Goal: Communication & Community: Answer question/provide support

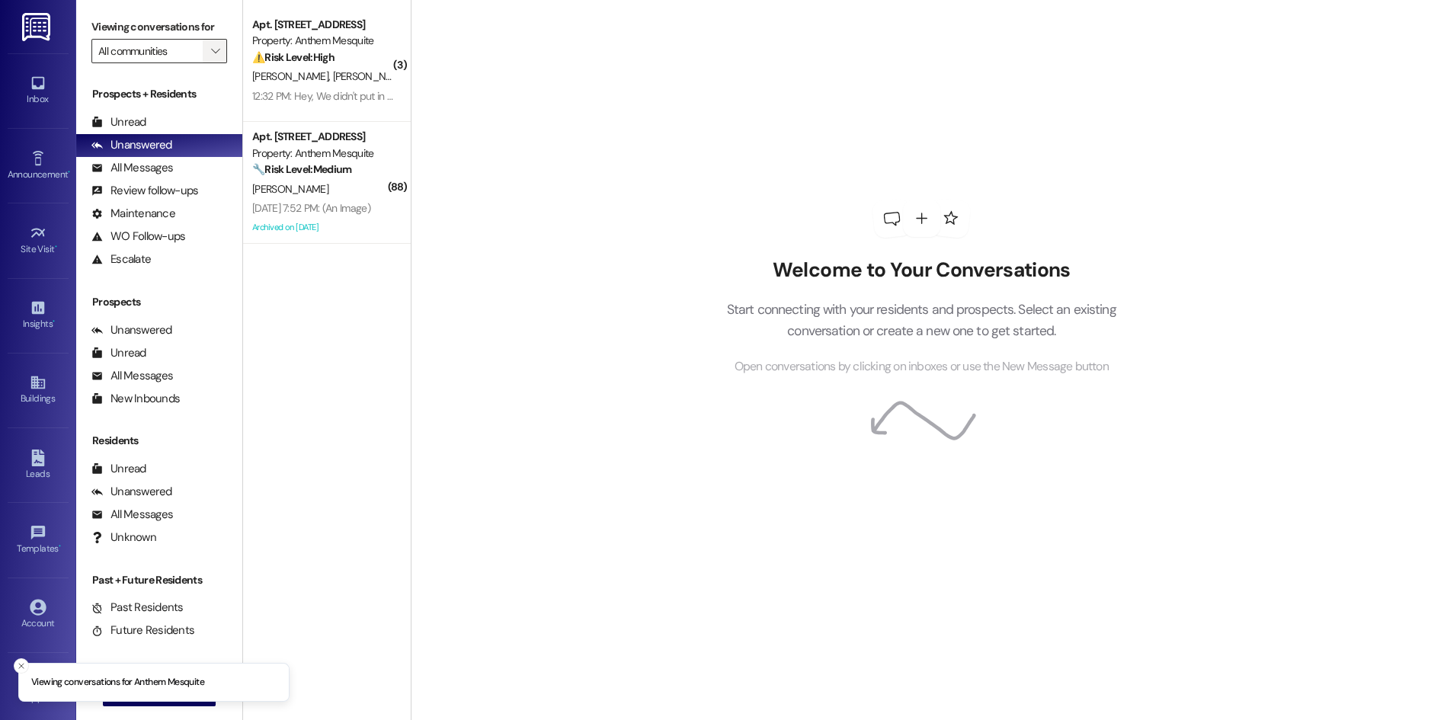
click at [211, 45] on icon "" at bounding box center [215, 51] width 8 height 12
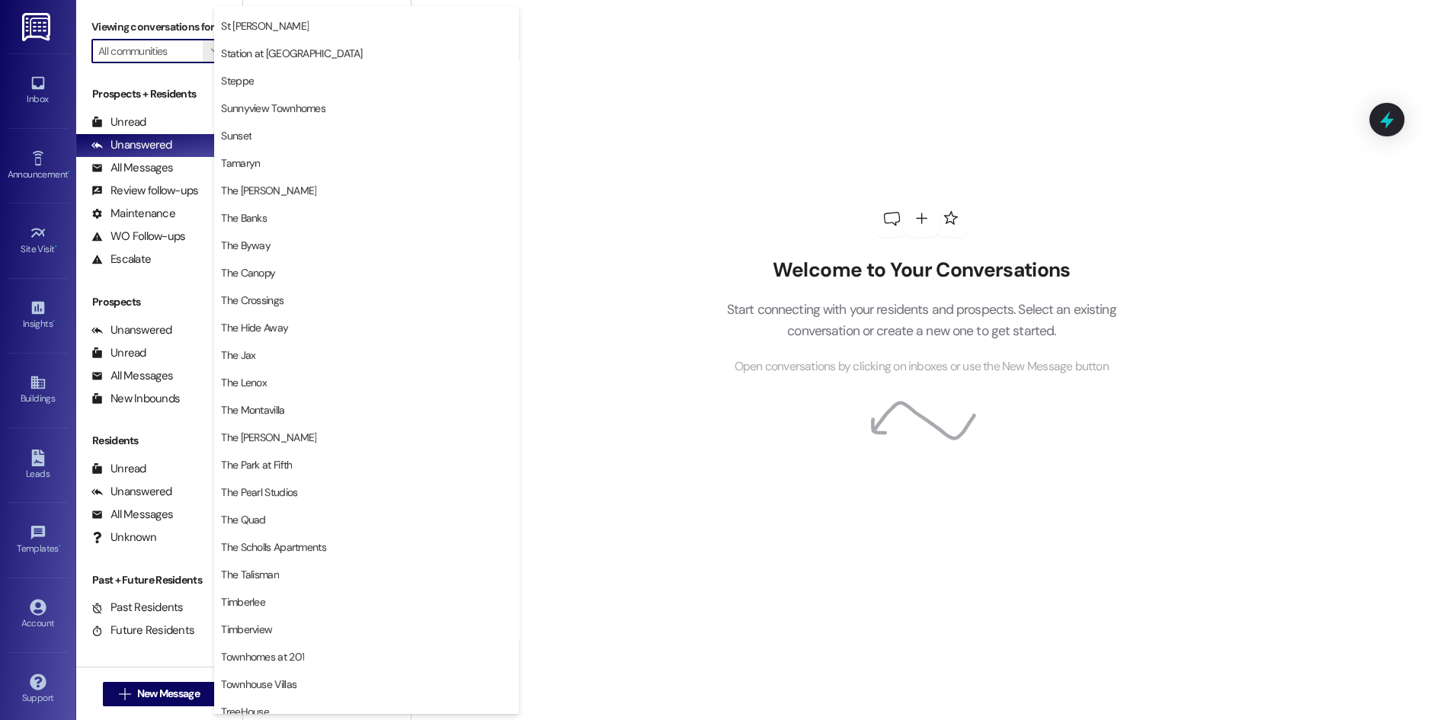
scroll to position [2749, 0]
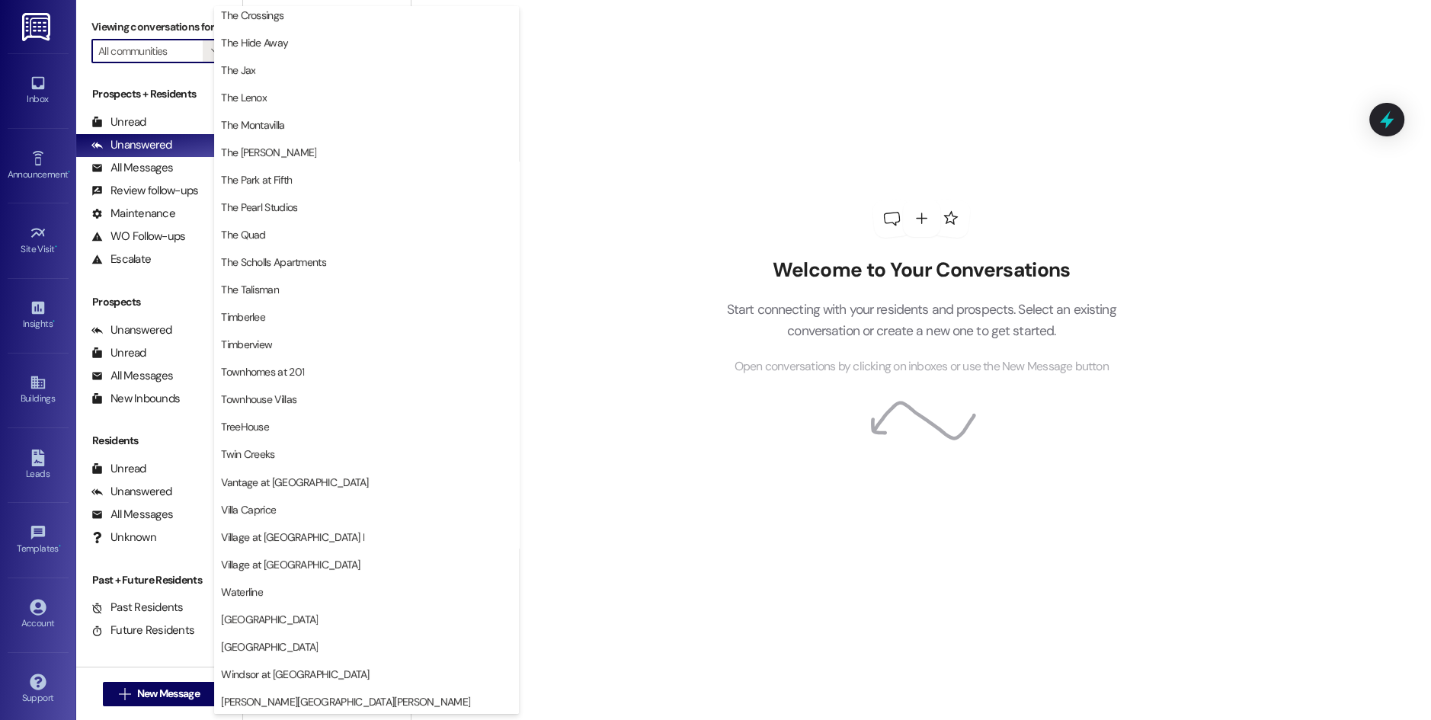
click at [303, 702] on span "[PERSON_NAME][GEOGRAPHIC_DATA][PERSON_NAME]" at bounding box center [366, 701] width 291 height 15
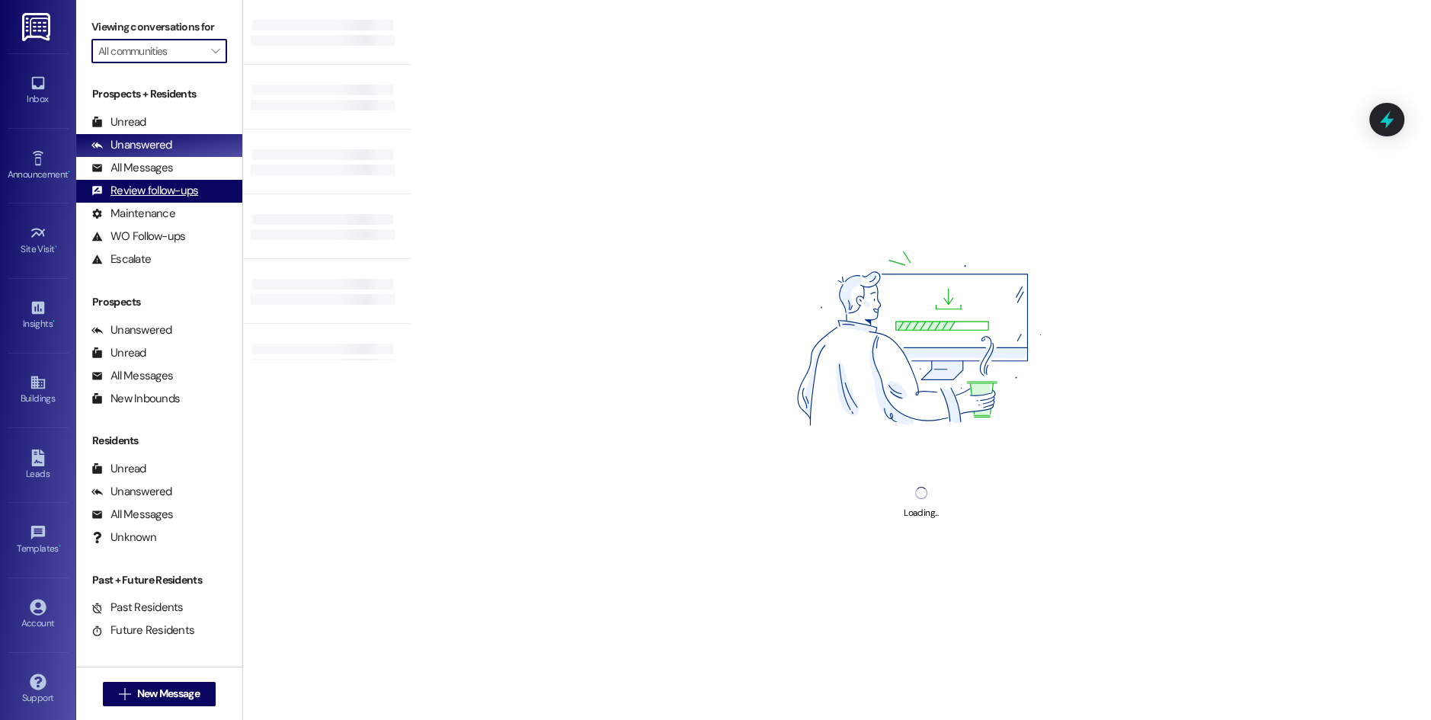
type input "[PERSON_NAME][GEOGRAPHIC_DATA][PERSON_NAME]"
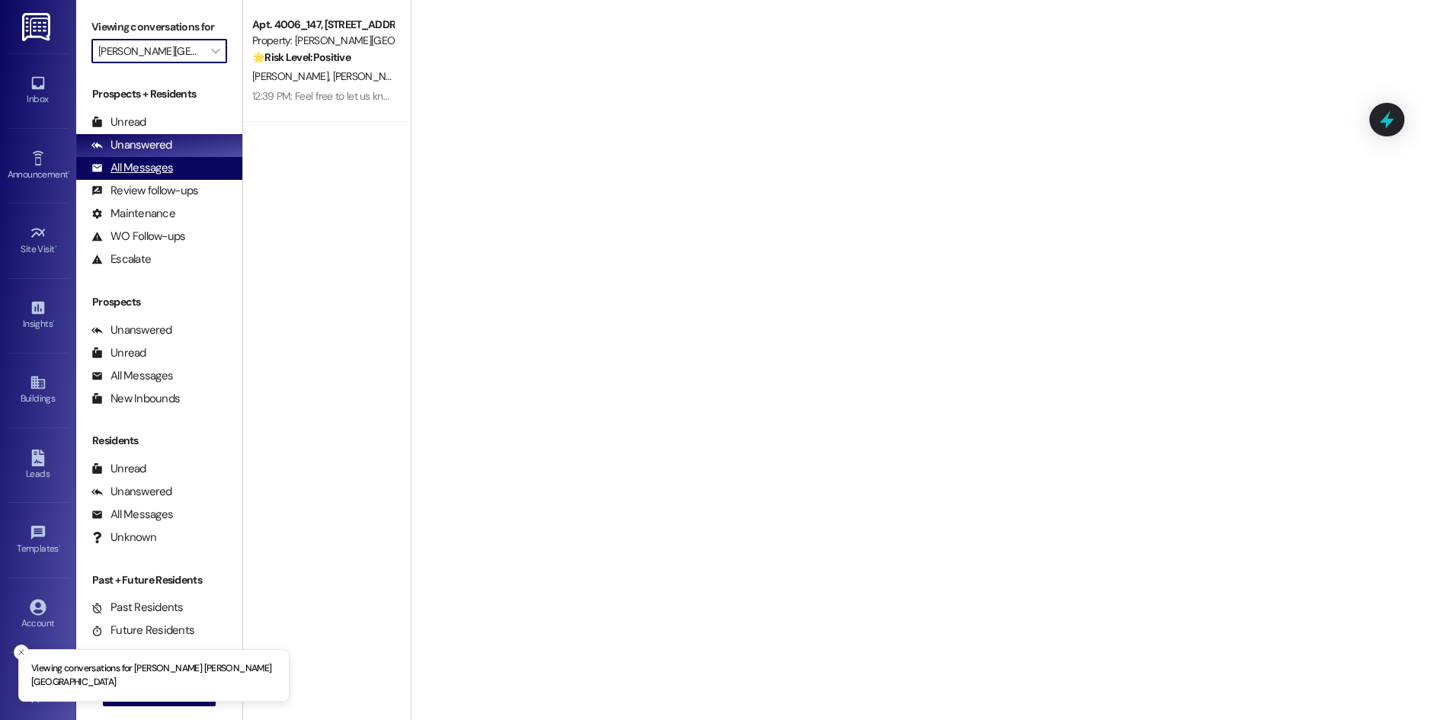
click at [175, 175] on div "All Messages (undefined)" at bounding box center [159, 168] width 166 height 23
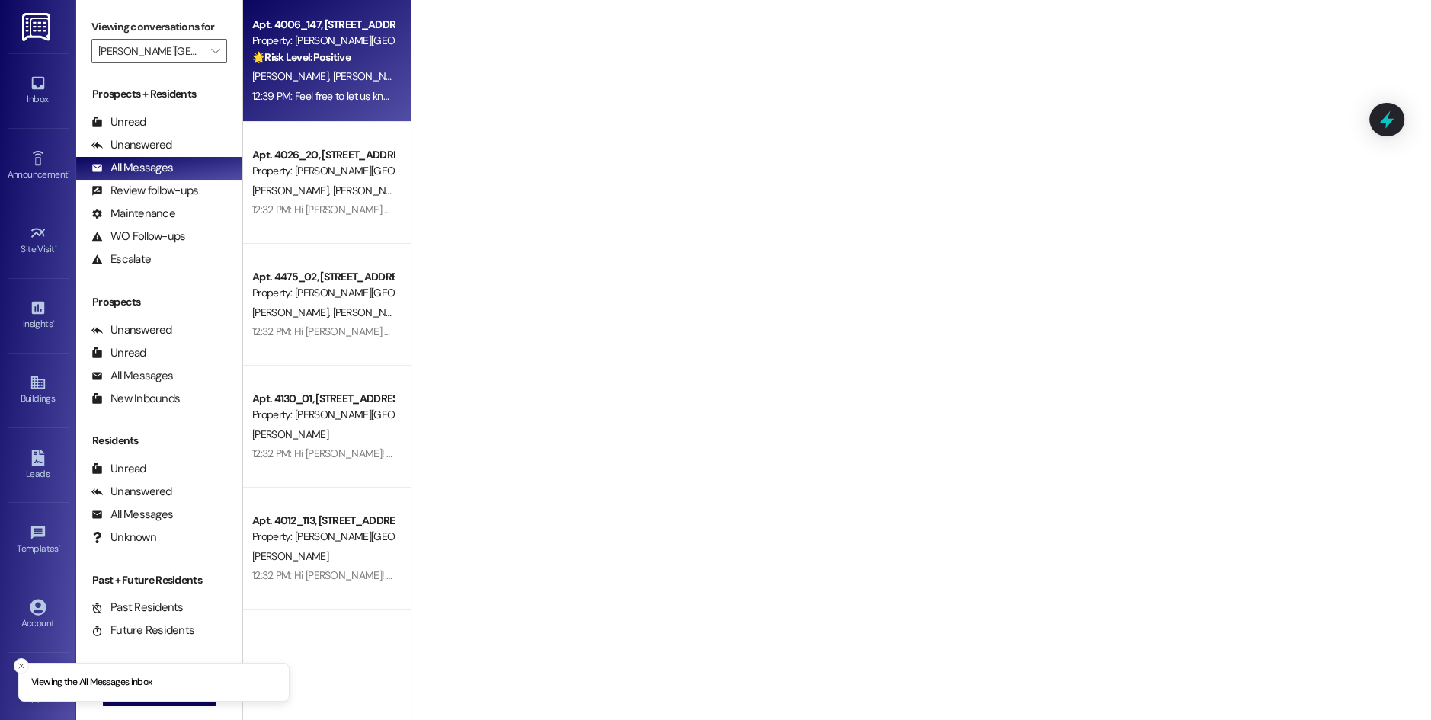
click at [316, 36] on div "Property: [PERSON_NAME][GEOGRAPHIC_DATA][PERSON_NAME]" at bounding box center [322, 41] width 141 height 16
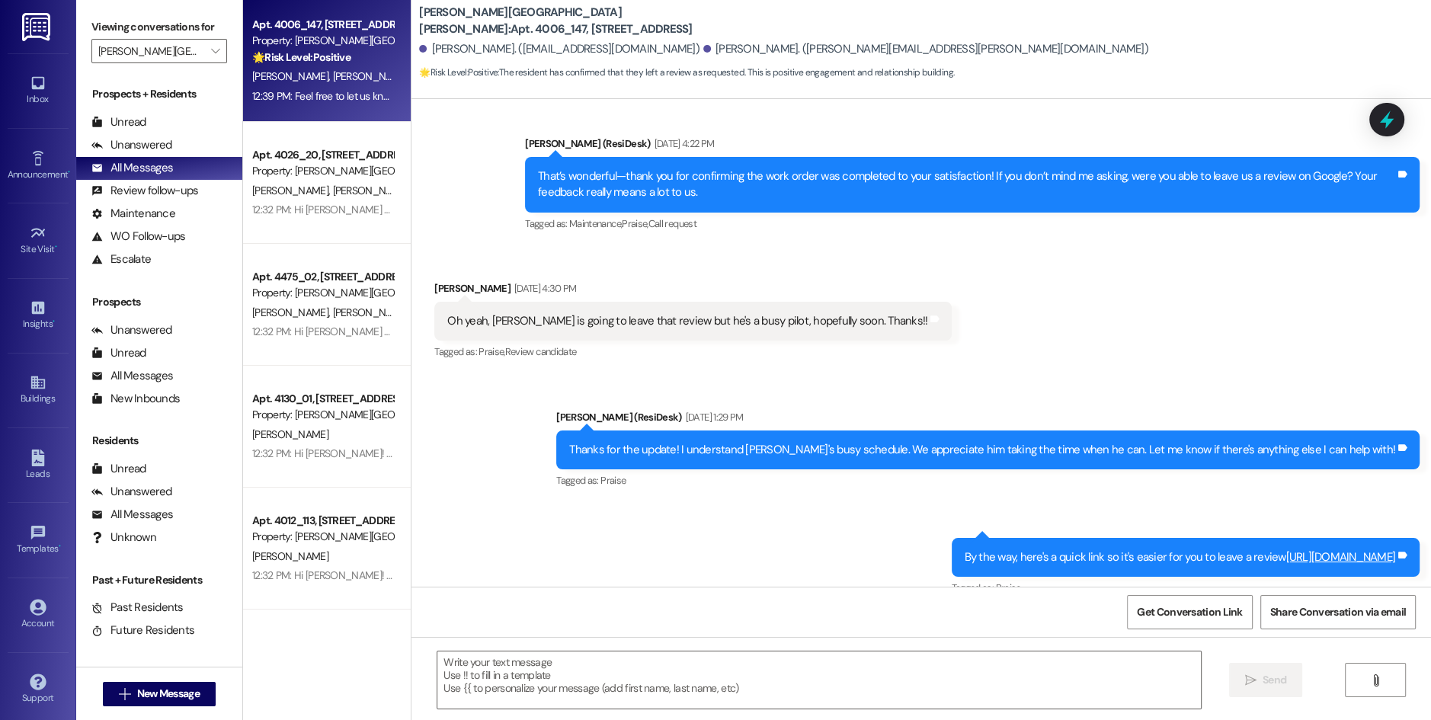
type textarea "Fetching suggested responses. Please feel free to read through the conversation…"
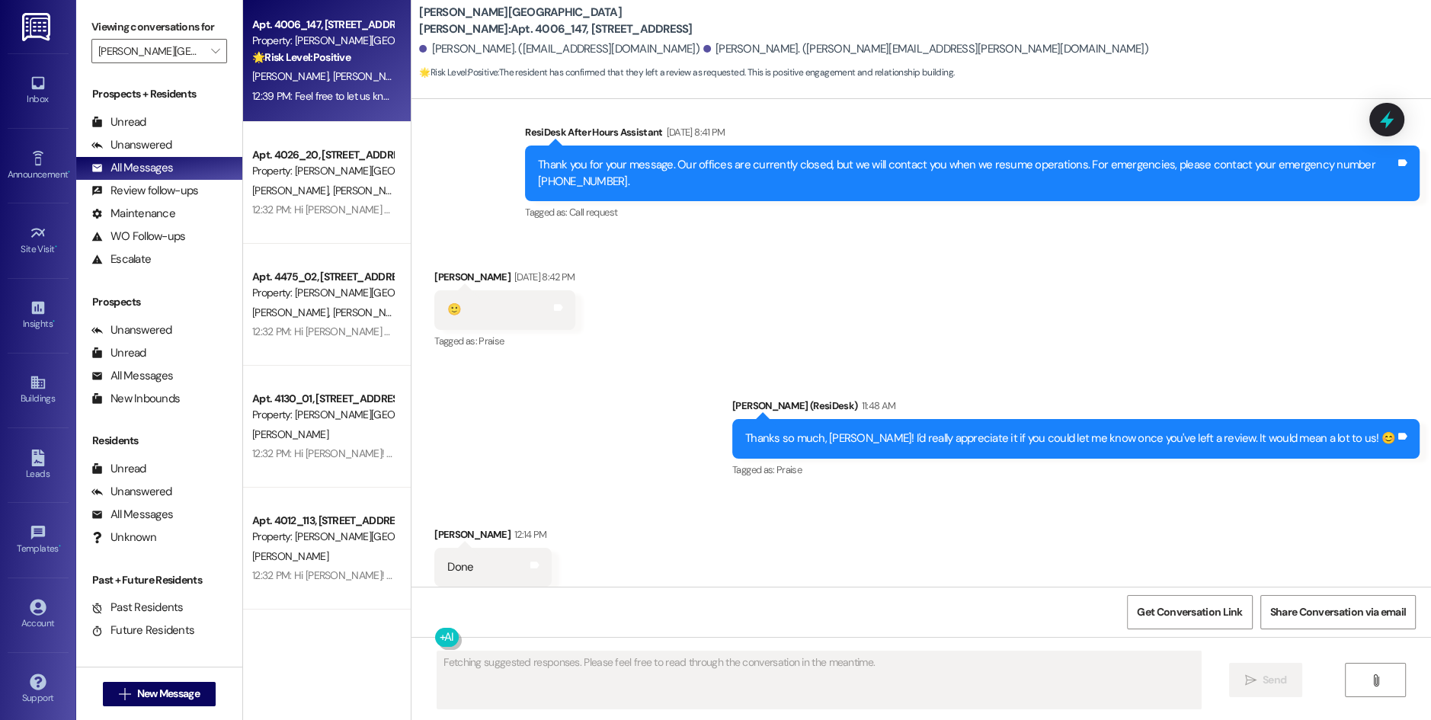
scroll to position [2575, 0]
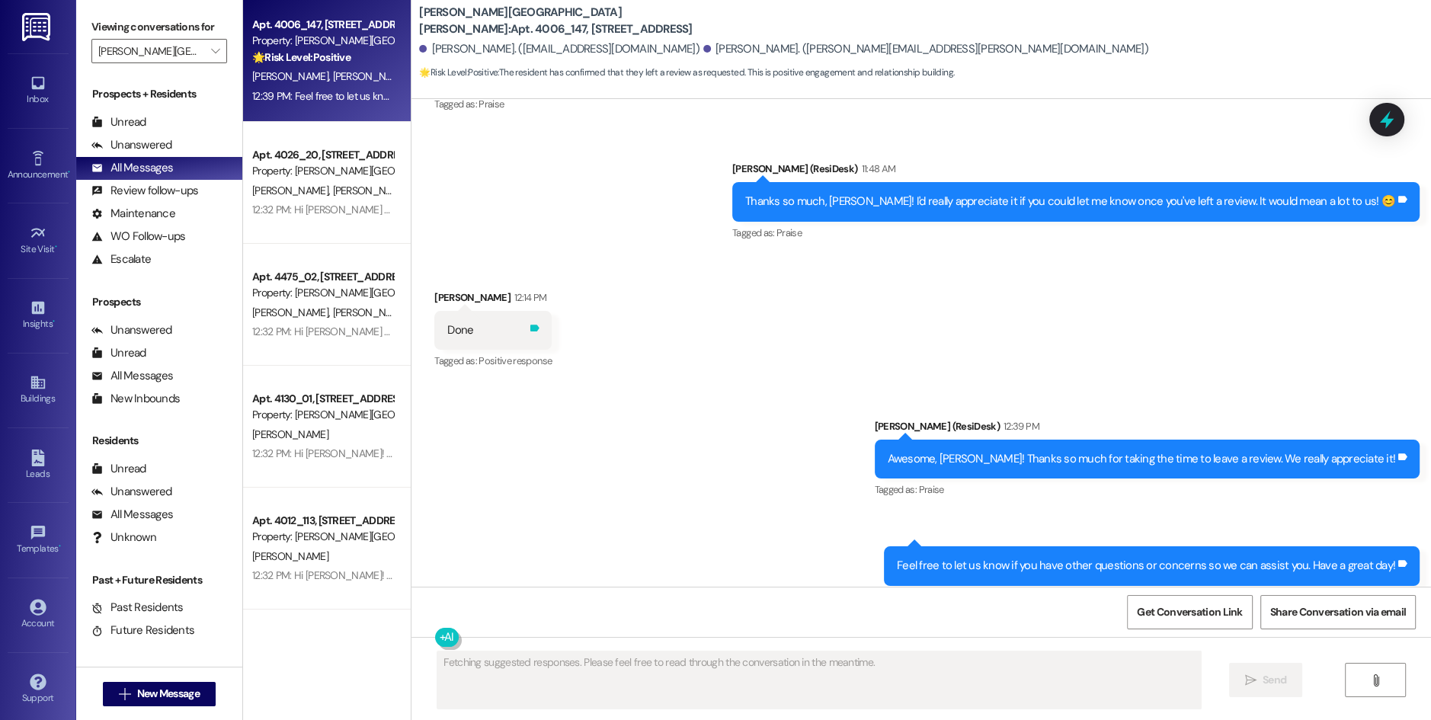
click at [530, 325] on icon at bounding box center [534, 328] width 9 height 7
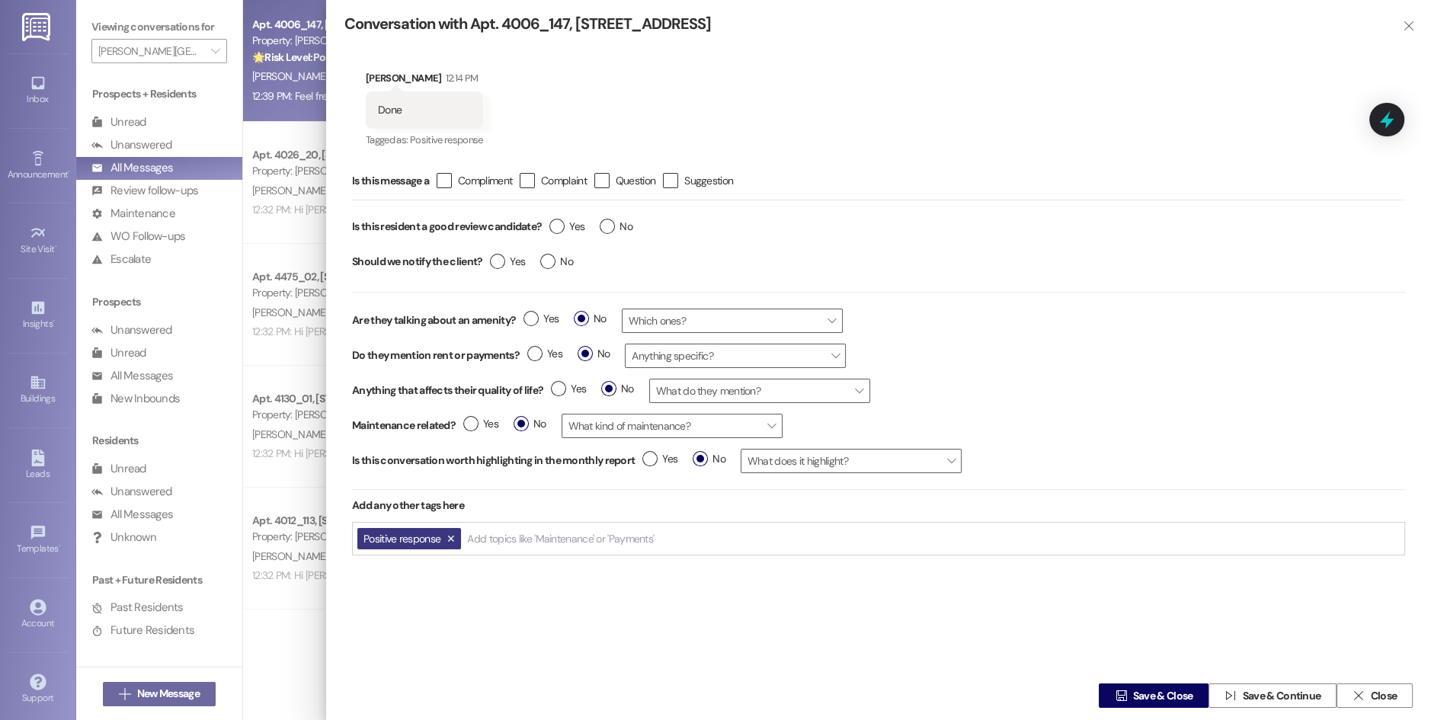
click at [495, 534] on input "Add topics like 'Maintenance' or 'Payments'" at bounding box center [561, 539] width 189 height 13
type input "succ"
drag, startPoint x: 517, startPoint y: 565, endPoint x: 983, endPoint y: 649, distance: 473.3
click at [517, 565] on mark "succ" at bounding box center [517, 568] width 24 height 14
type textarea "That's fantastic, [PERSON_NAME]! Thanks a bunch for letting me know. We really …"
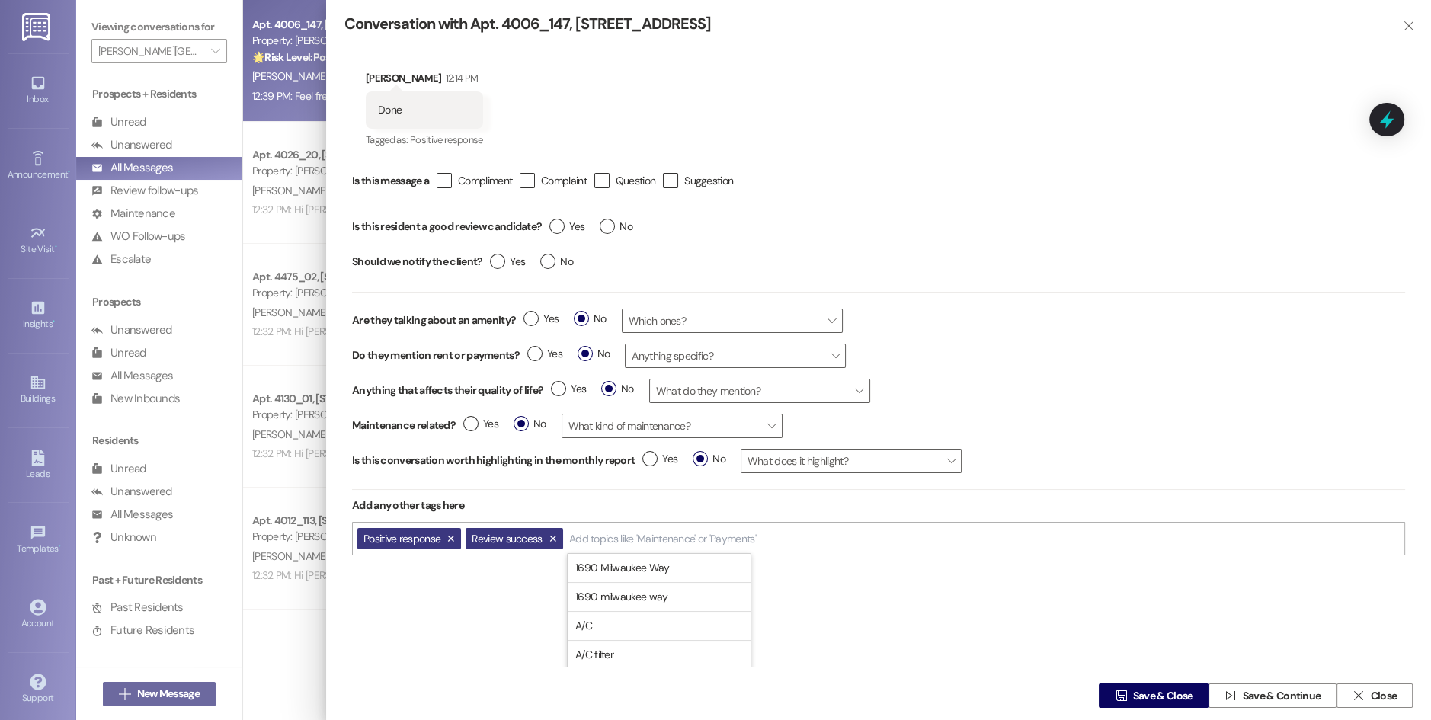
type textarea "That's fantastic, [PERSON_NAME]! Thanks a bunch for letting me know. We really …"
click at [1191, 695] on span "Save & Close" at bounding box center [1163, 696] width 66 height 16
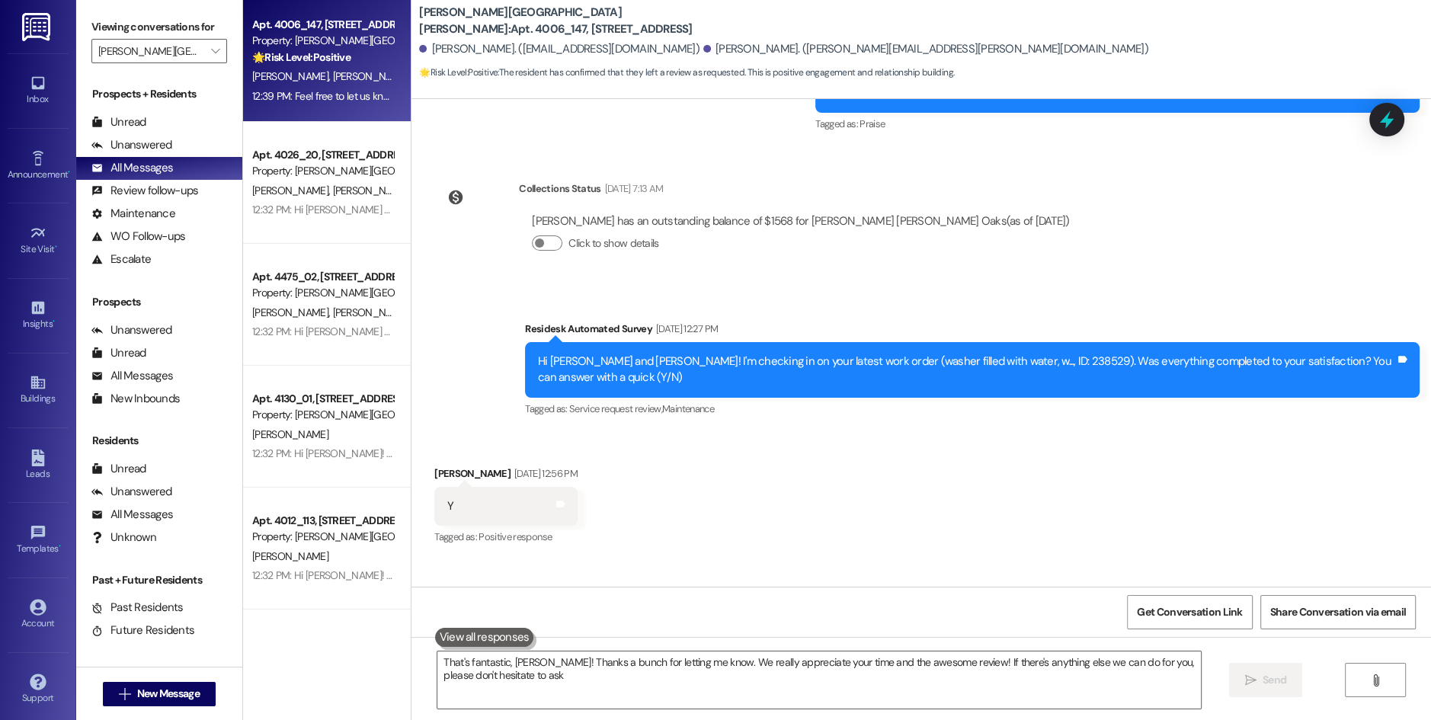
type textarea "That's fantastic, [PERSON_NAME]! Thanks a bunch for letting me know. We really …"
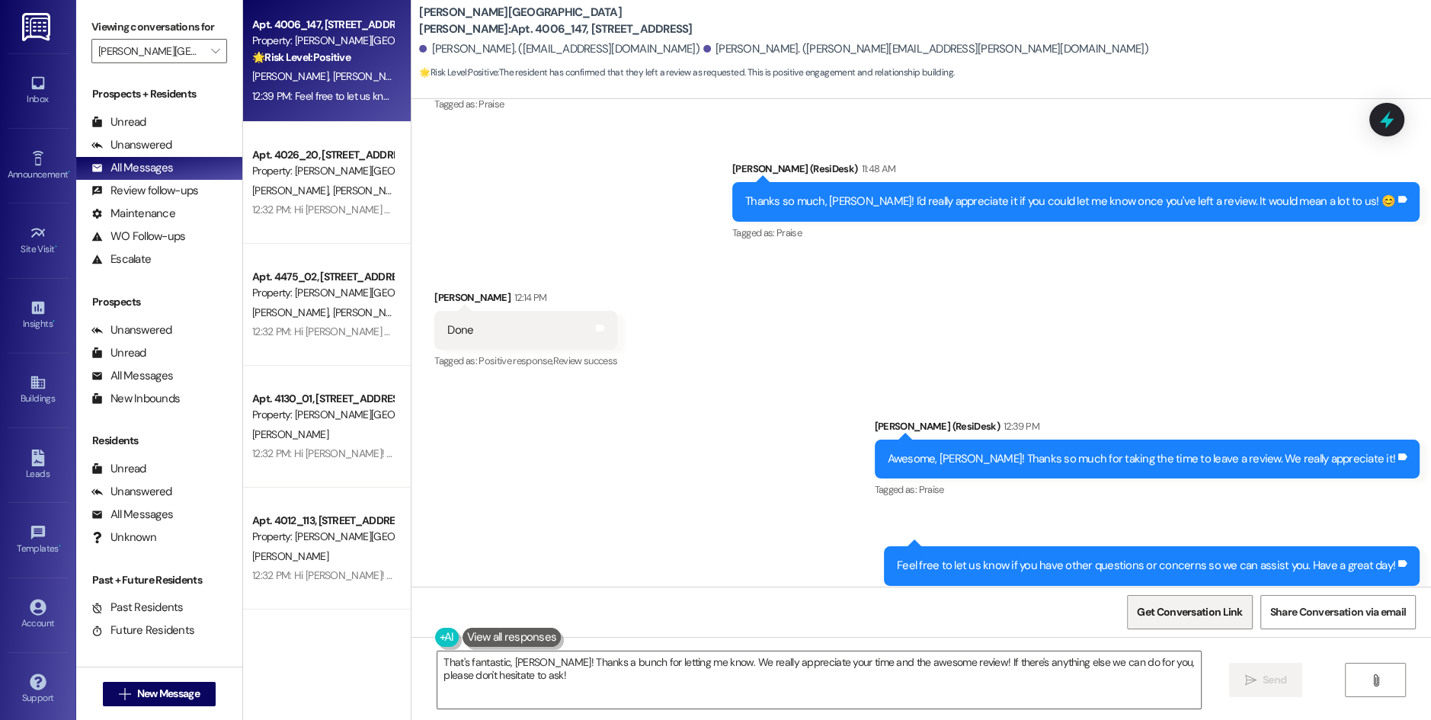
click at [1193, 618] on span "Get Conversation Link" at bounding box center [1189, 612] width 105 height 16
